Goal: Information Seeking & Learning: Learn about a topic

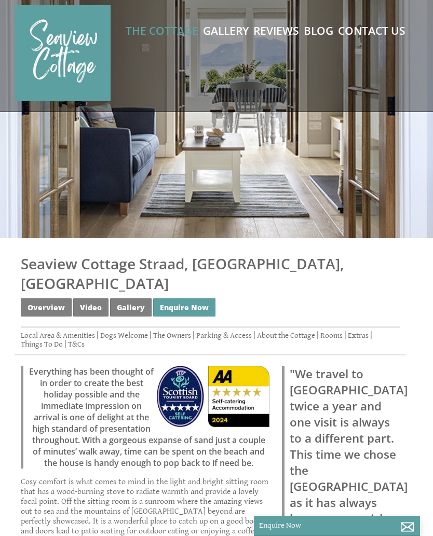
click at [179, 331] on link "The Owners" at bounding box center [172, 335] width 38 height 9
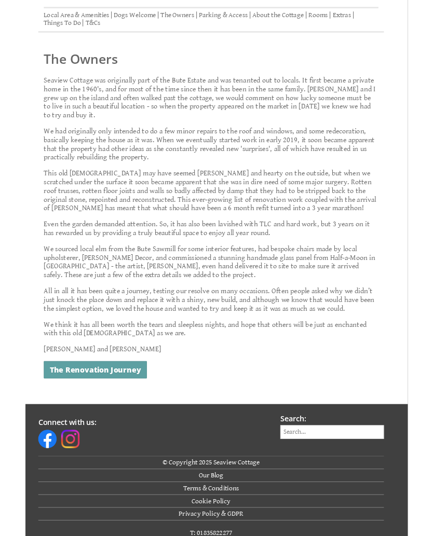
scroll to position [318, 0]
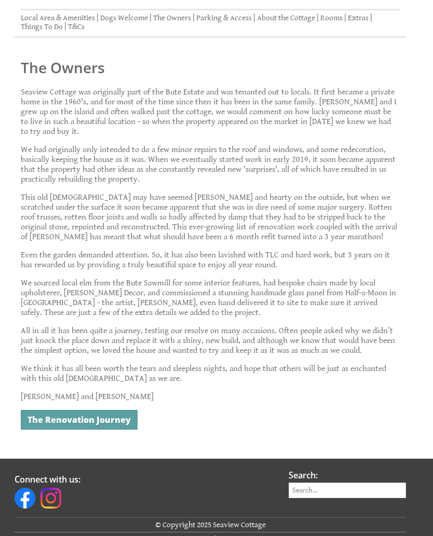
click at [58, 410] on link "The Renovation Journey" at bounding box center [79, 420] width 117 height 20
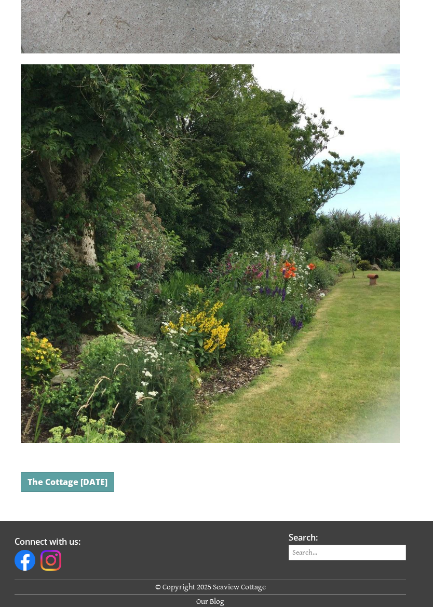
scroll to position [12273, 0]
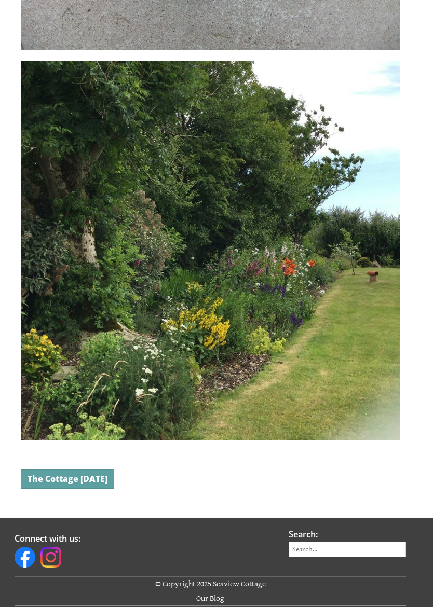
click at [59, 489] on link "The Cottage [DATE]" at bounding box center [67, 479] width 93 height 20
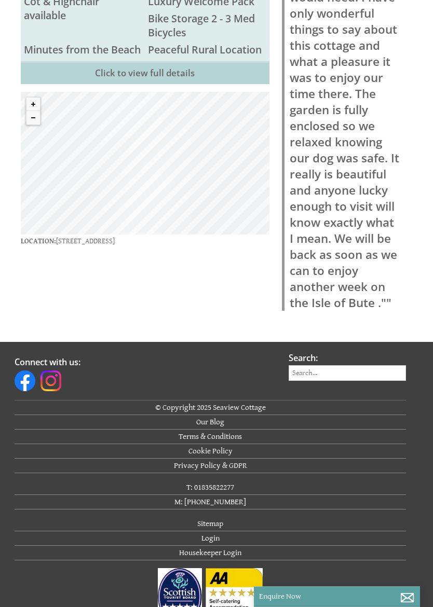
scroll to position [876, 0]
click at [232, 430] on link "Terms & Conditions" at bounding box center [210, 437] width 391 height 15
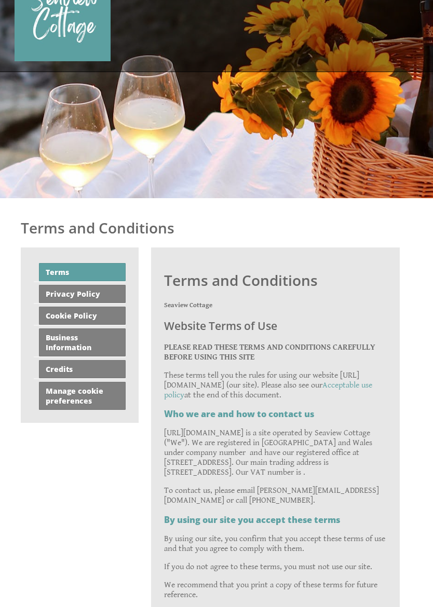
click at [63, 346] on link "Business Information" at bounding box center [82, 343] width 87 height 28
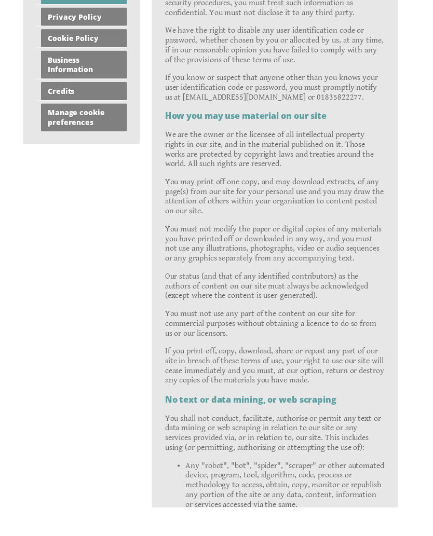
scroll to position [1085, 0]
